Goal: Task Accomplishment & Management: Manage account settings

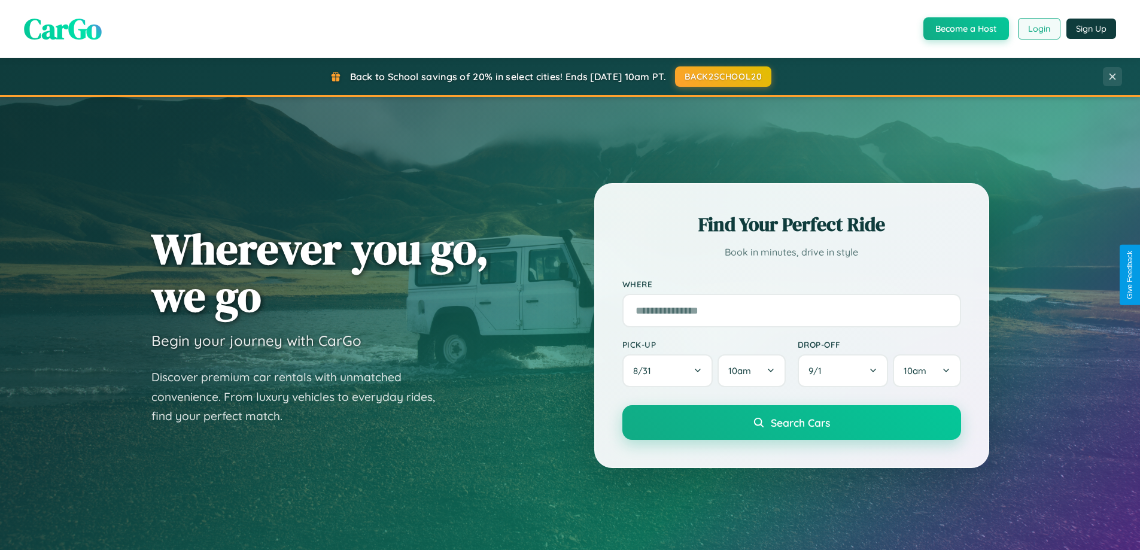
click at [1038, 29] on button "Login" at bounding box center [1039, 29] width 42 height 22
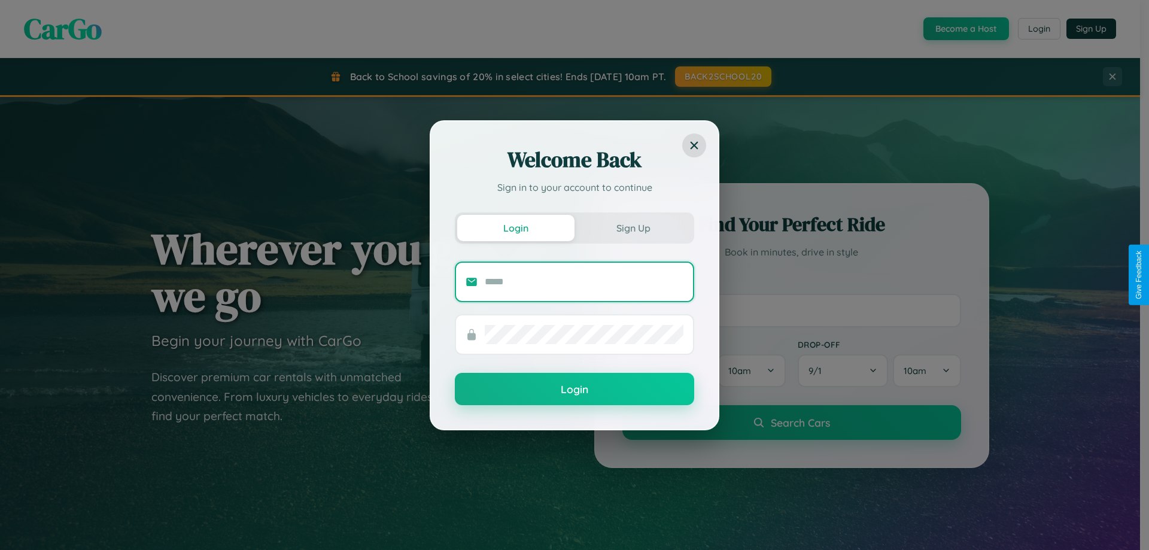
click at [584, 281] on input "text" at bounding box center [584, 281] width 199 height 19
type input "**********"
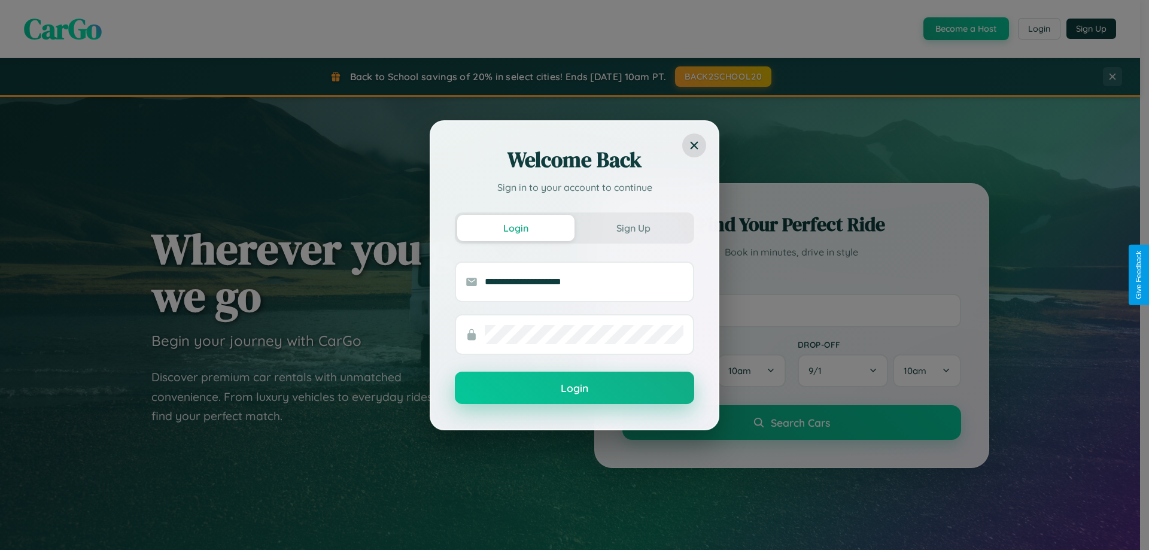
click at [575, 388] on button "Login" at bounding box center [574, 388] width 239 height 32
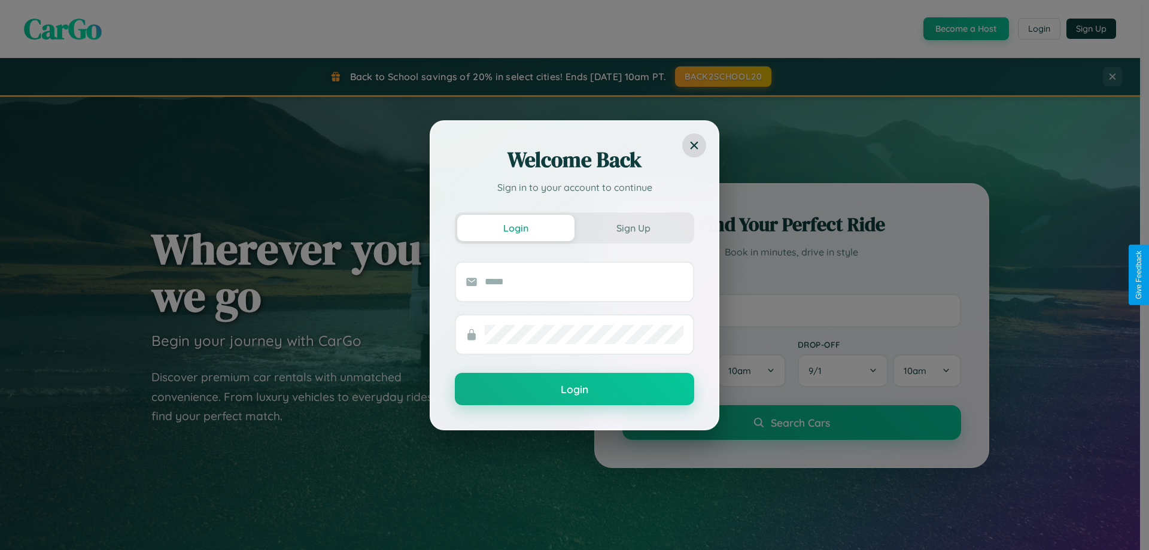
click at [1038, 29] on div "Welcome Back Sign in to your account to continue Login Sign Up Login" at bounding box center [574, 275] width 1149 height 550
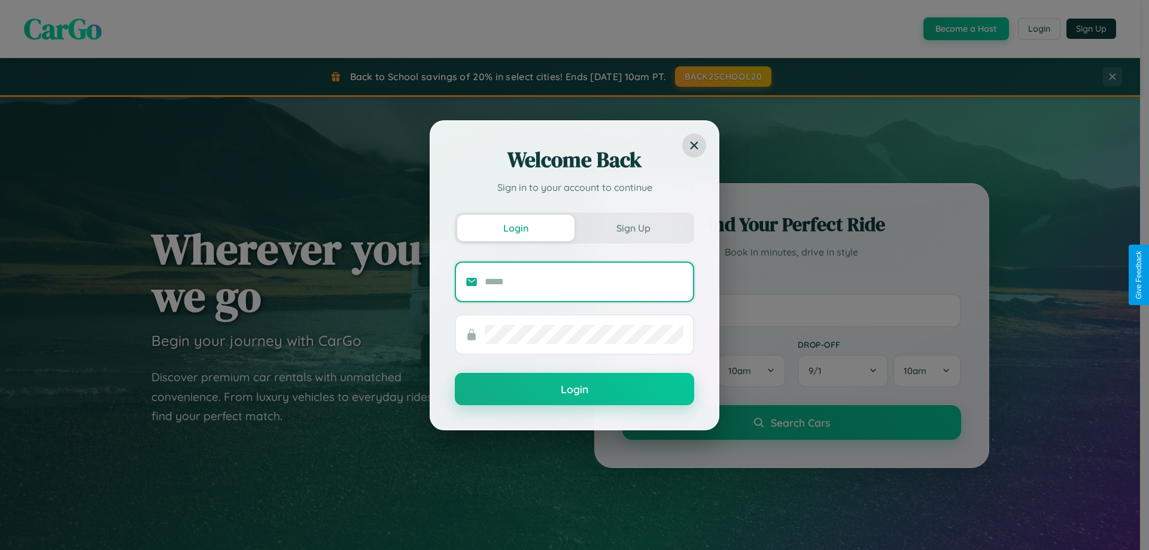
click at [584, 281] on input "text" at bounding box center [584, 281] width 199 height 19
type input "**********"
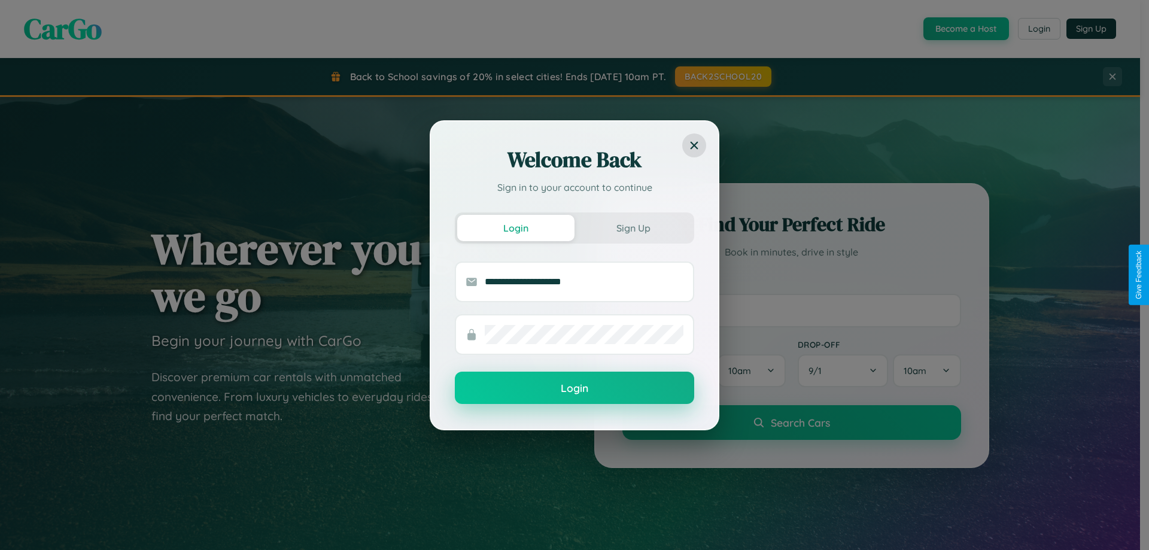
click at [575, 388] on button "Login" at bounding box center [574, 388] width 239 height 32
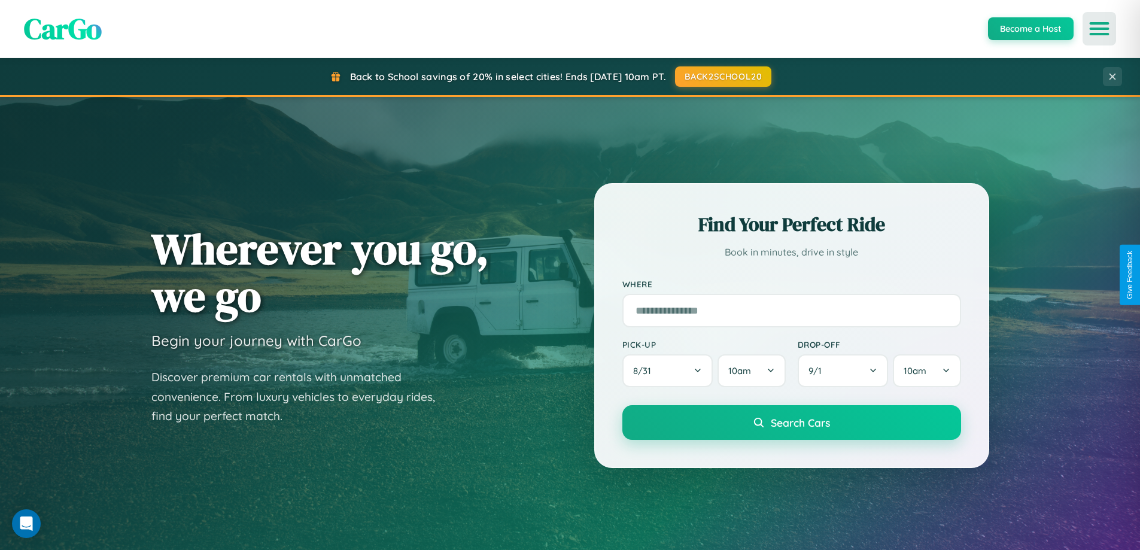
click at [1100, 29] on icon "Open menu" at bounding box center [1099, 28] width 17 height 11
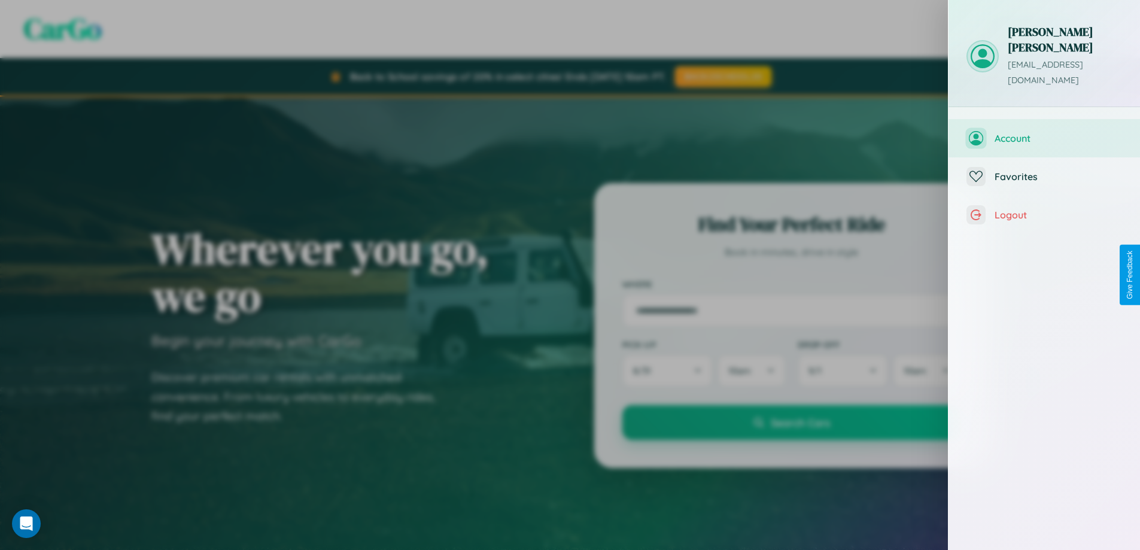
click at [1044, 132] on span "Account" at bounding box center [1058, 138] width 127 height 12
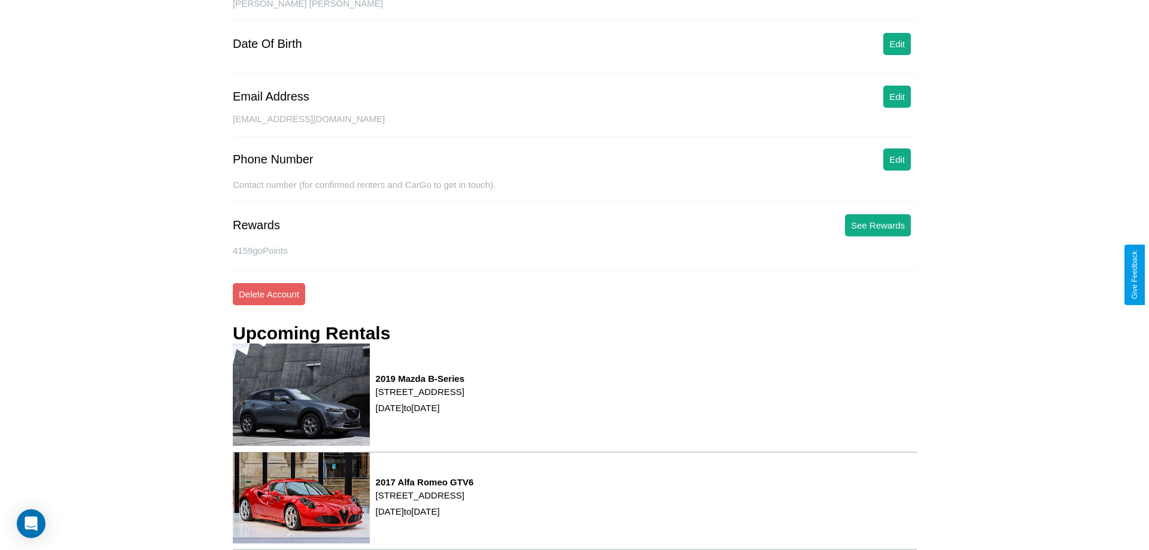
scroll to position [152, 0]
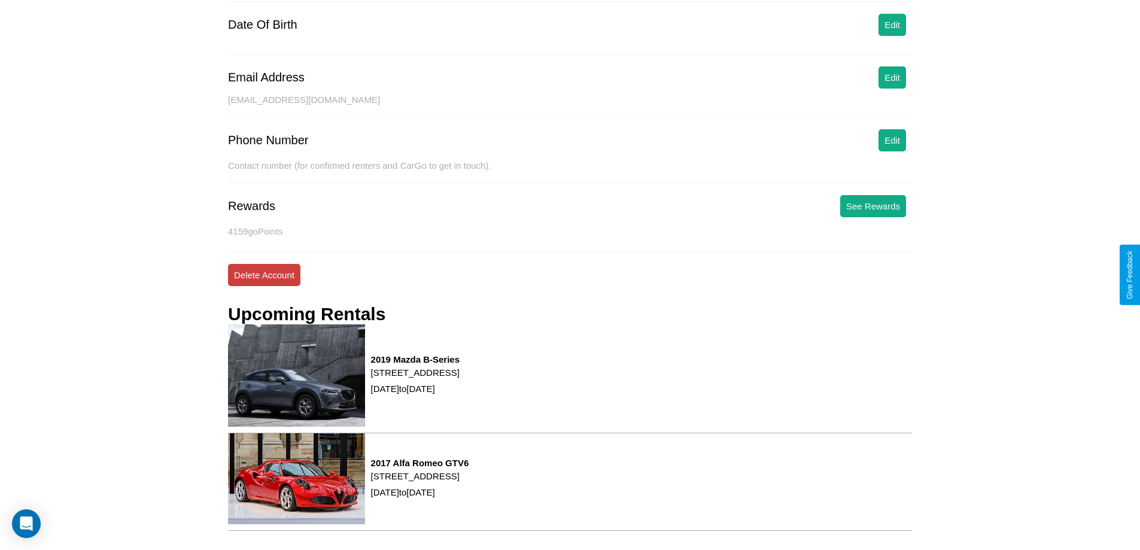
click at [264, 275] on button "Delete Account" at bounding box center [264, 275] width 72 height 22
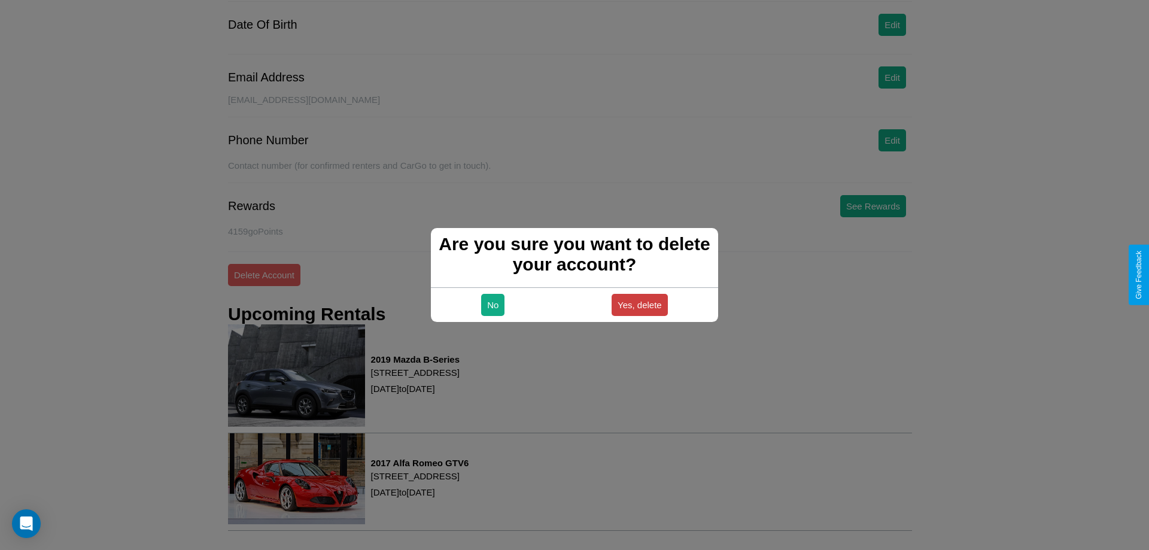
click at [639, 305] on button "Yes, delete" at bounding box center [640, 305] width 56 height 22
